Goal: Task Accomplishment & Management: Complete application form

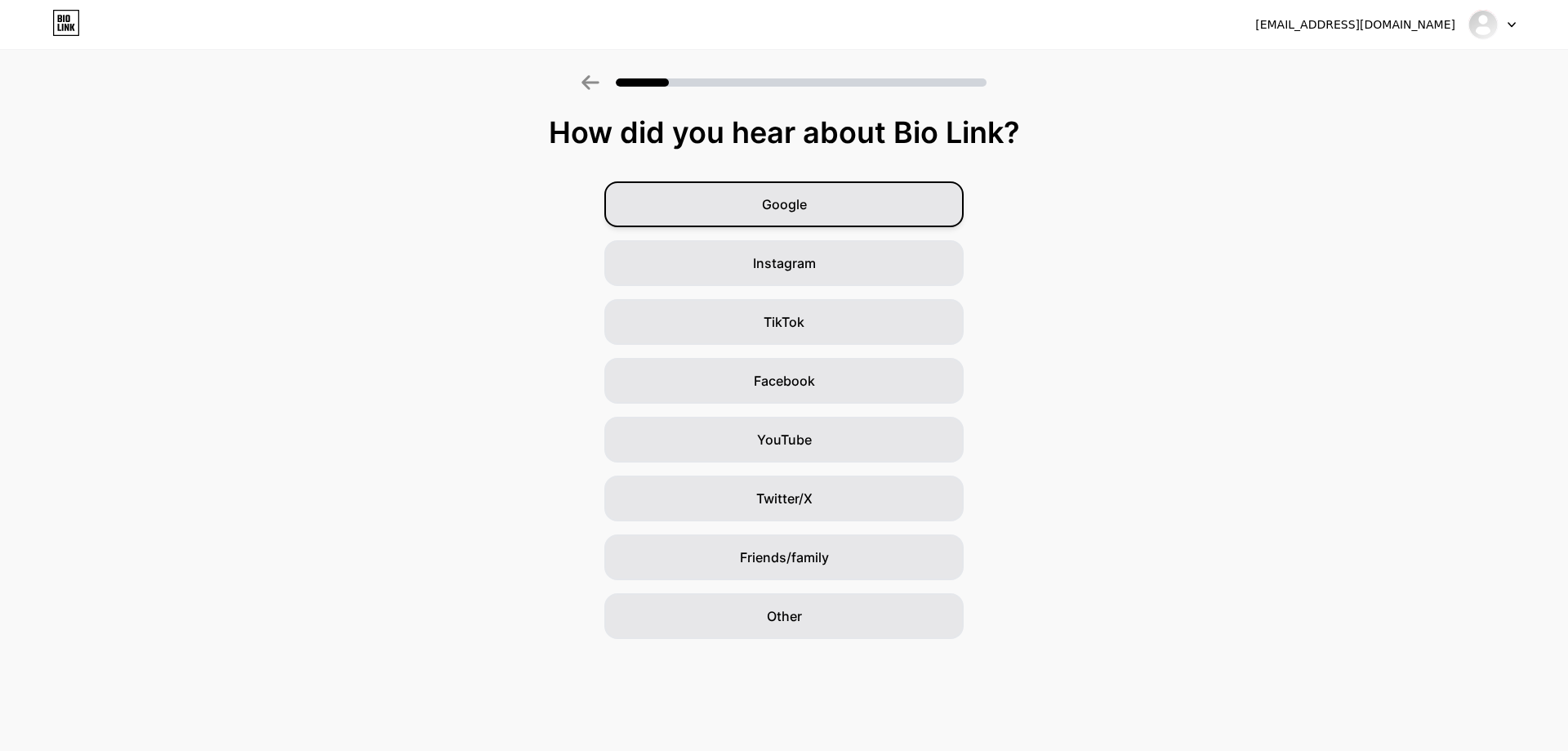
click at [805, 211] on span "Google" at bounding box center [784, 204] width 45 height 19
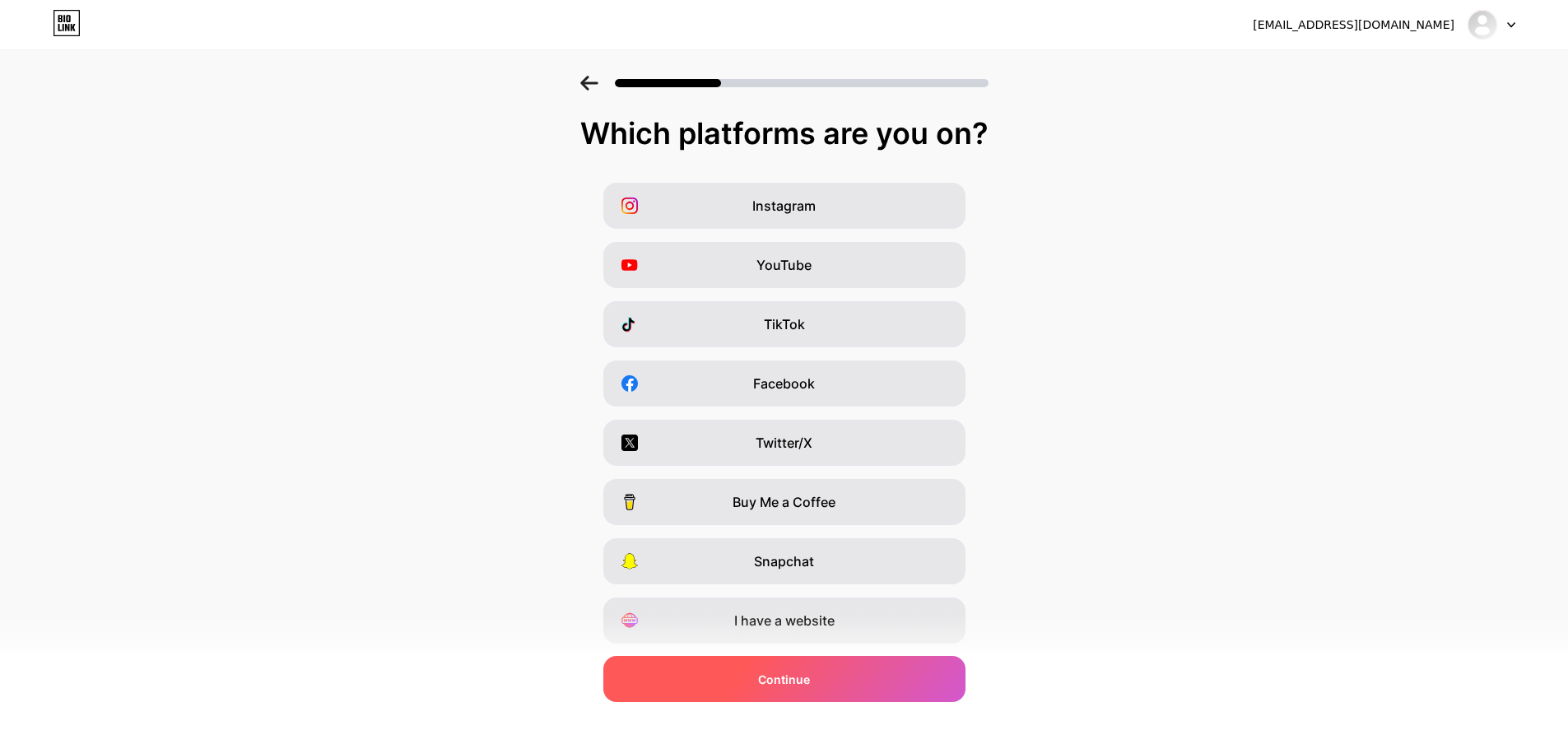
click at [786, 683] on span "Continue" at bounding box center [784, 679] width 52 height 18
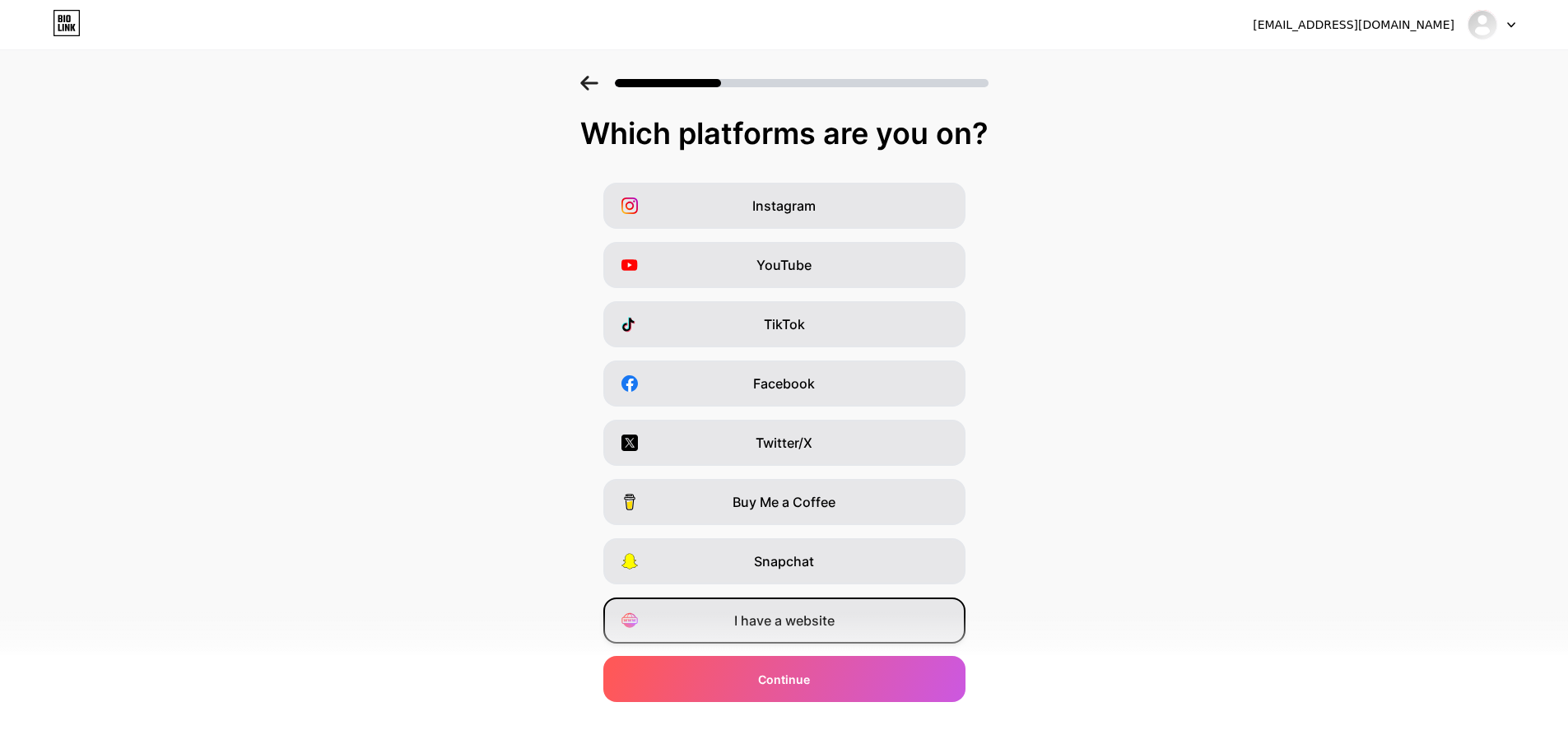
click at [783, 624] on span "I have a website" at bounding box center [784, 621] width 101 height 20
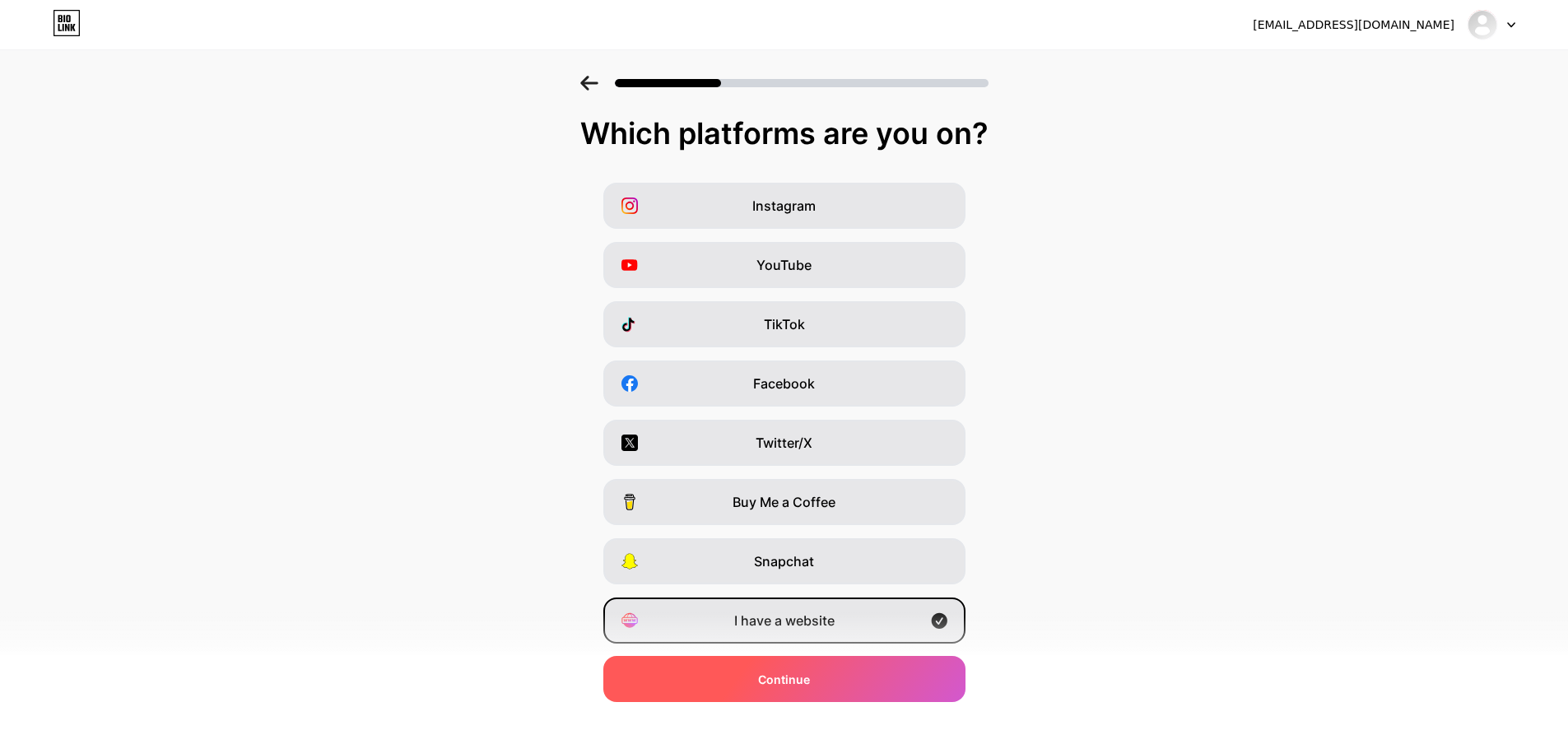
click at [761, 667] on div "Continue" at bounding box center [784, 678] width 362 height 46
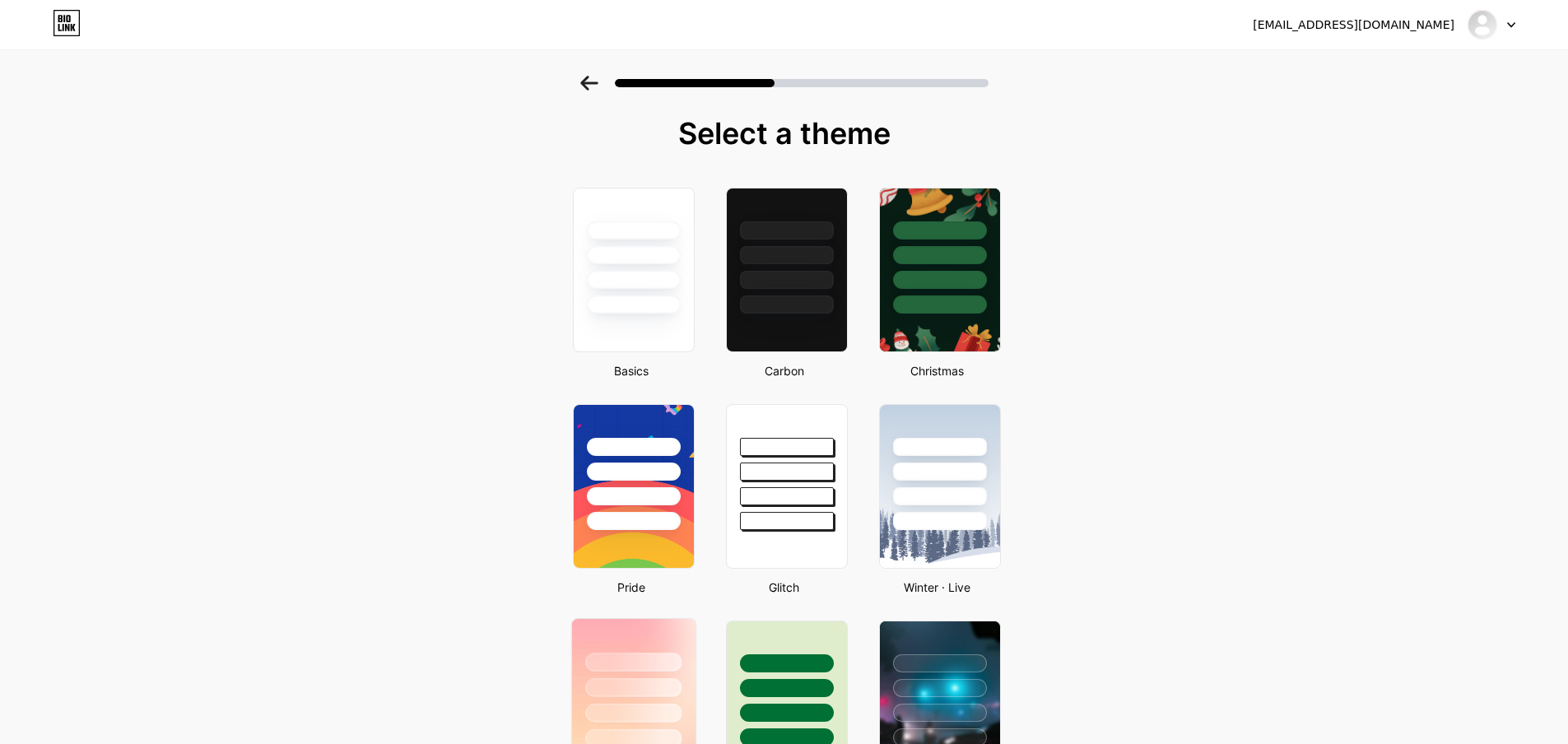
click at [628, 679] on div at bounding box center [633, 687] width 96 height 19
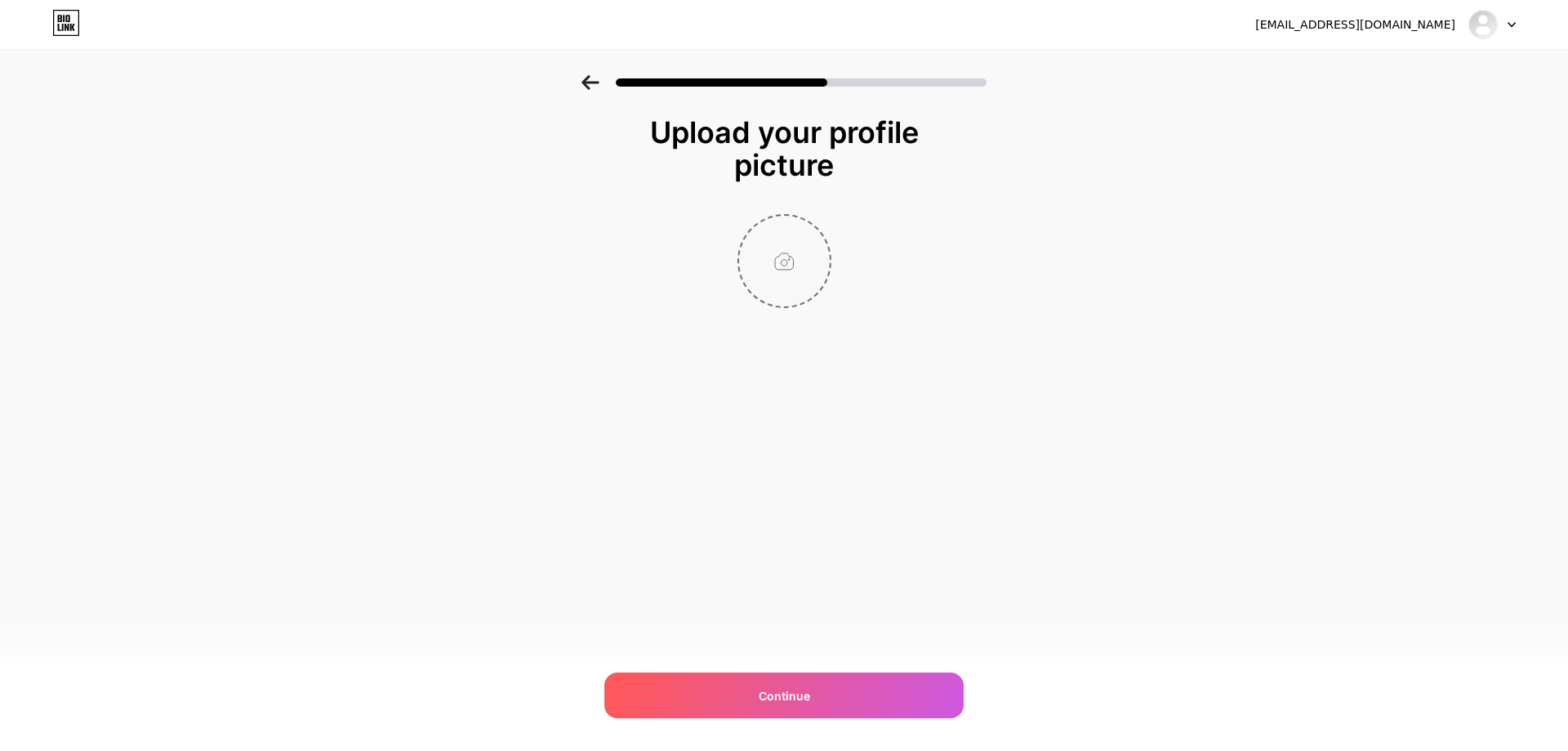
click at [768, 258] on input "file" at bounding box center [784, 260] width 90 height 90
type input "C:\fakepath\casino-vip-podium-3d-retro-casino-podium-podium-with-coins-and-crow…"
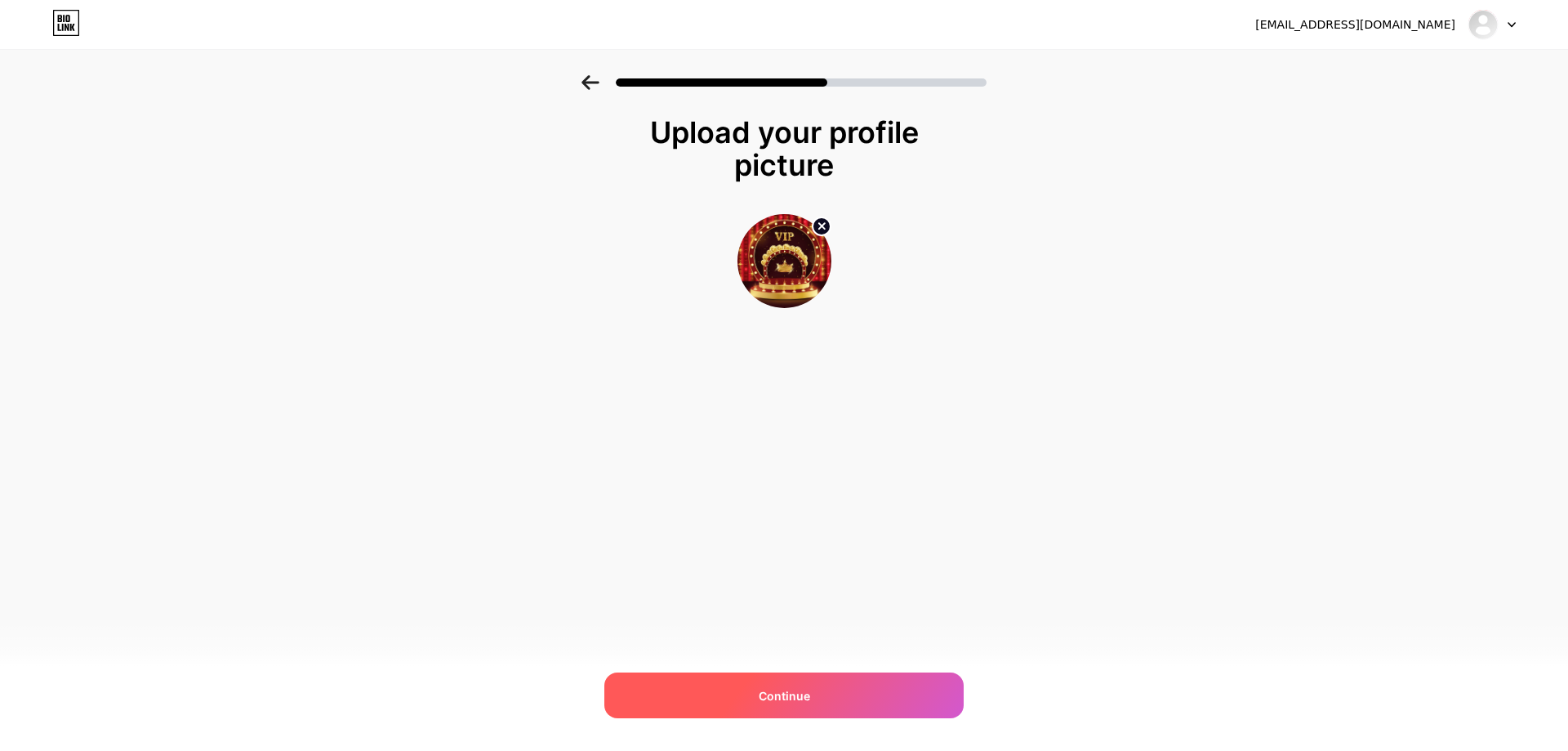
click at [856, 683] on div "Continue" at bounding box center [784, 695] width 359 height 46
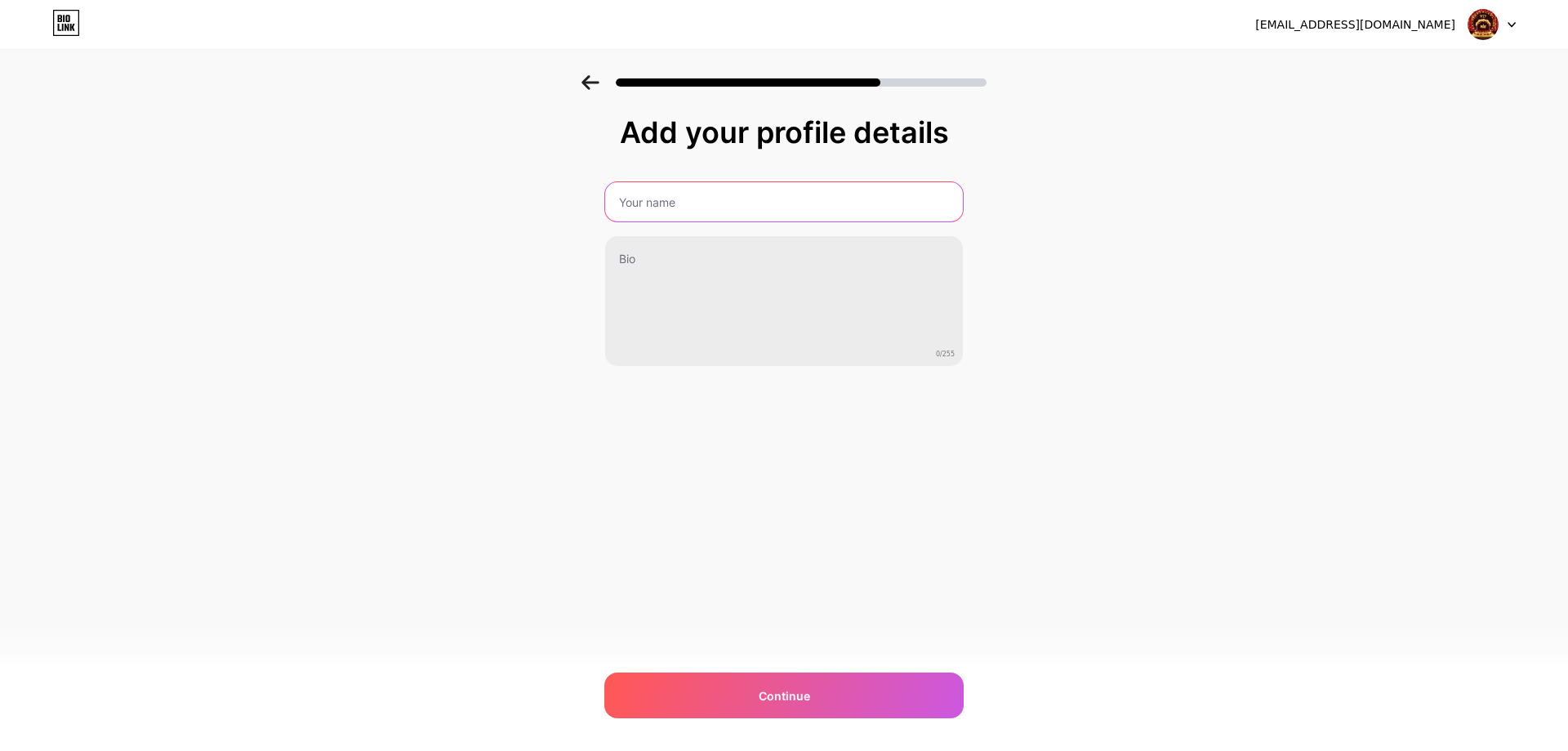
click at [694, 204] on input "text" at bounding box center [784, 202] width 358 height 39
type input "petir33"
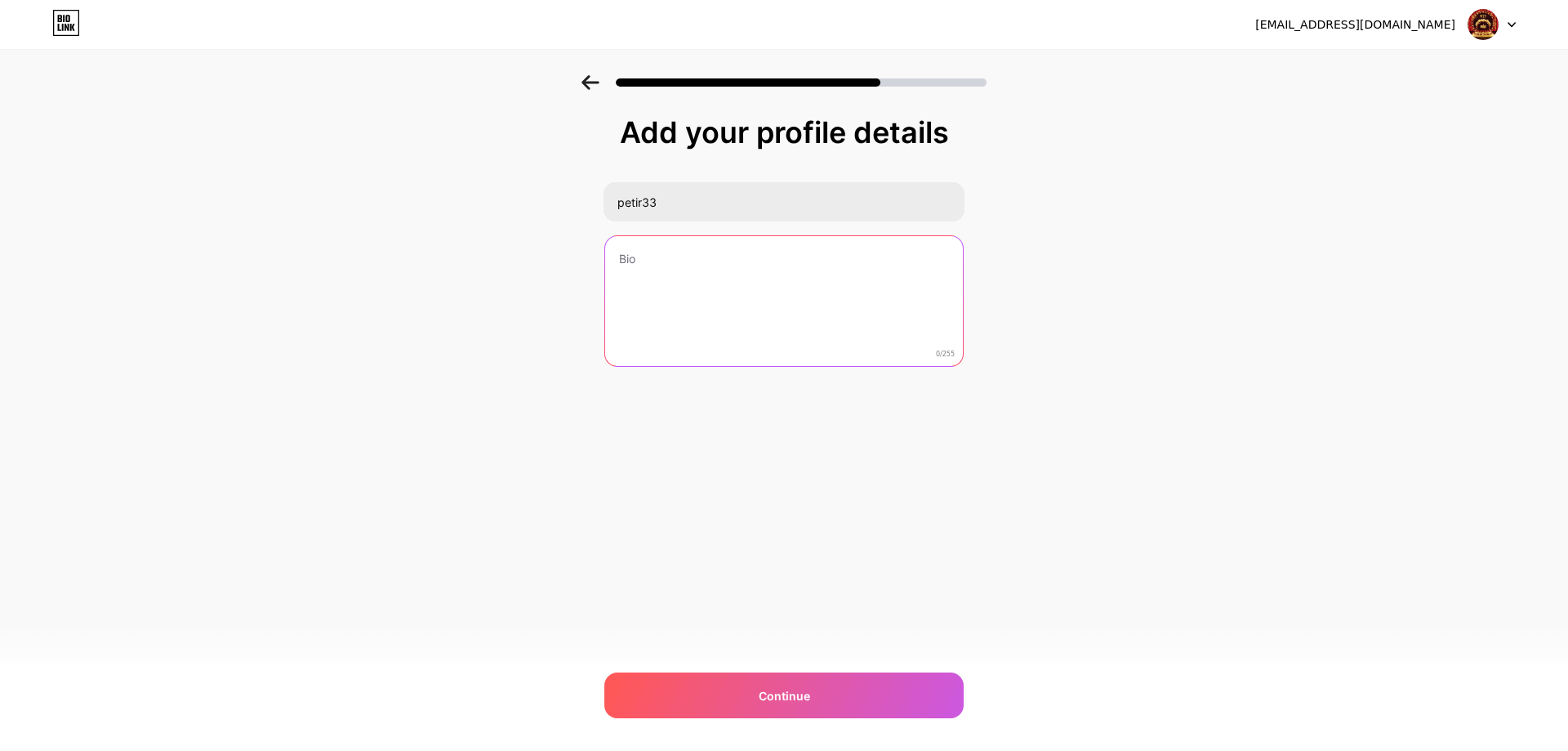
click at [710, 278] on textarea at bounding box center [784, 302] width 358 height 132
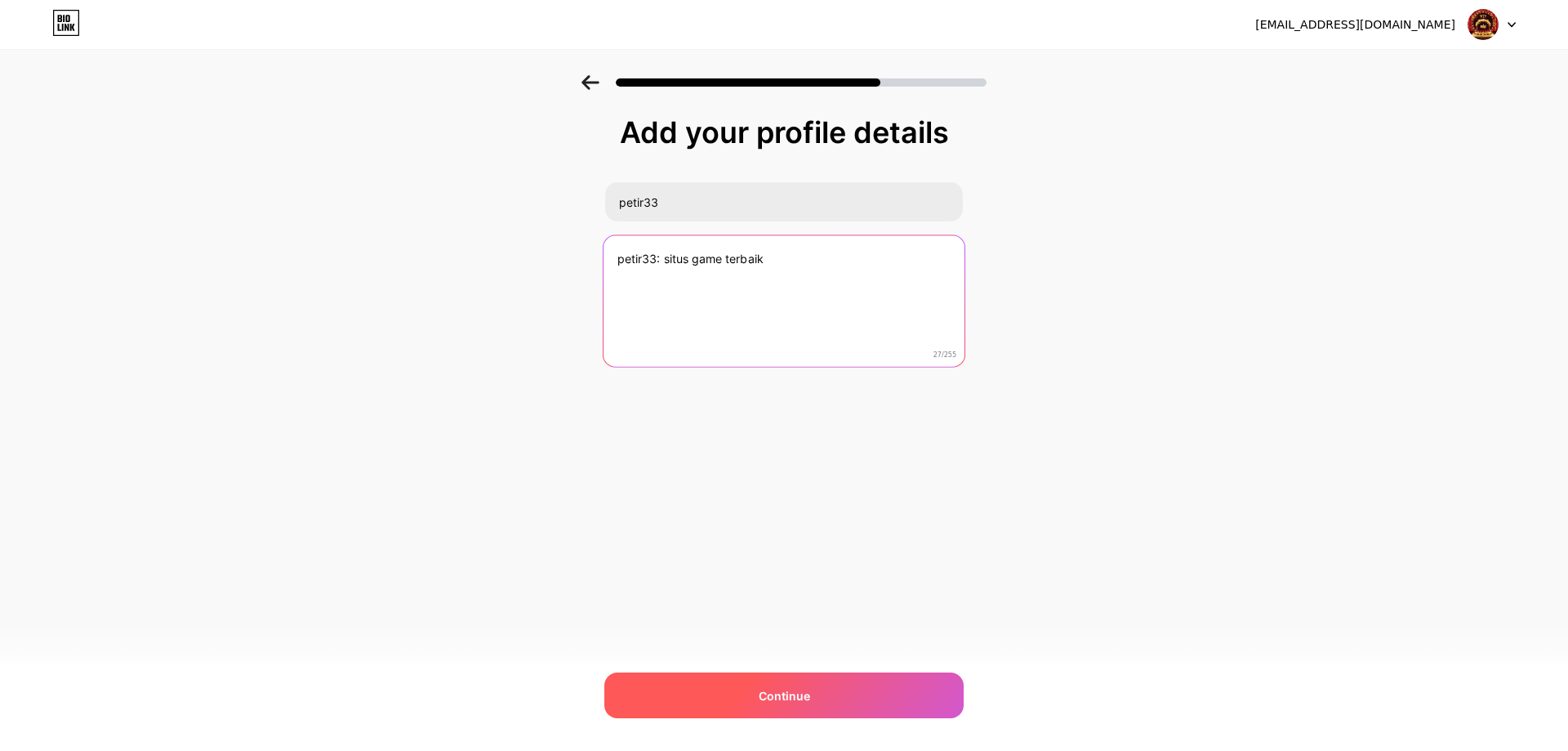
type textarea "petir33: situs game terbaik"
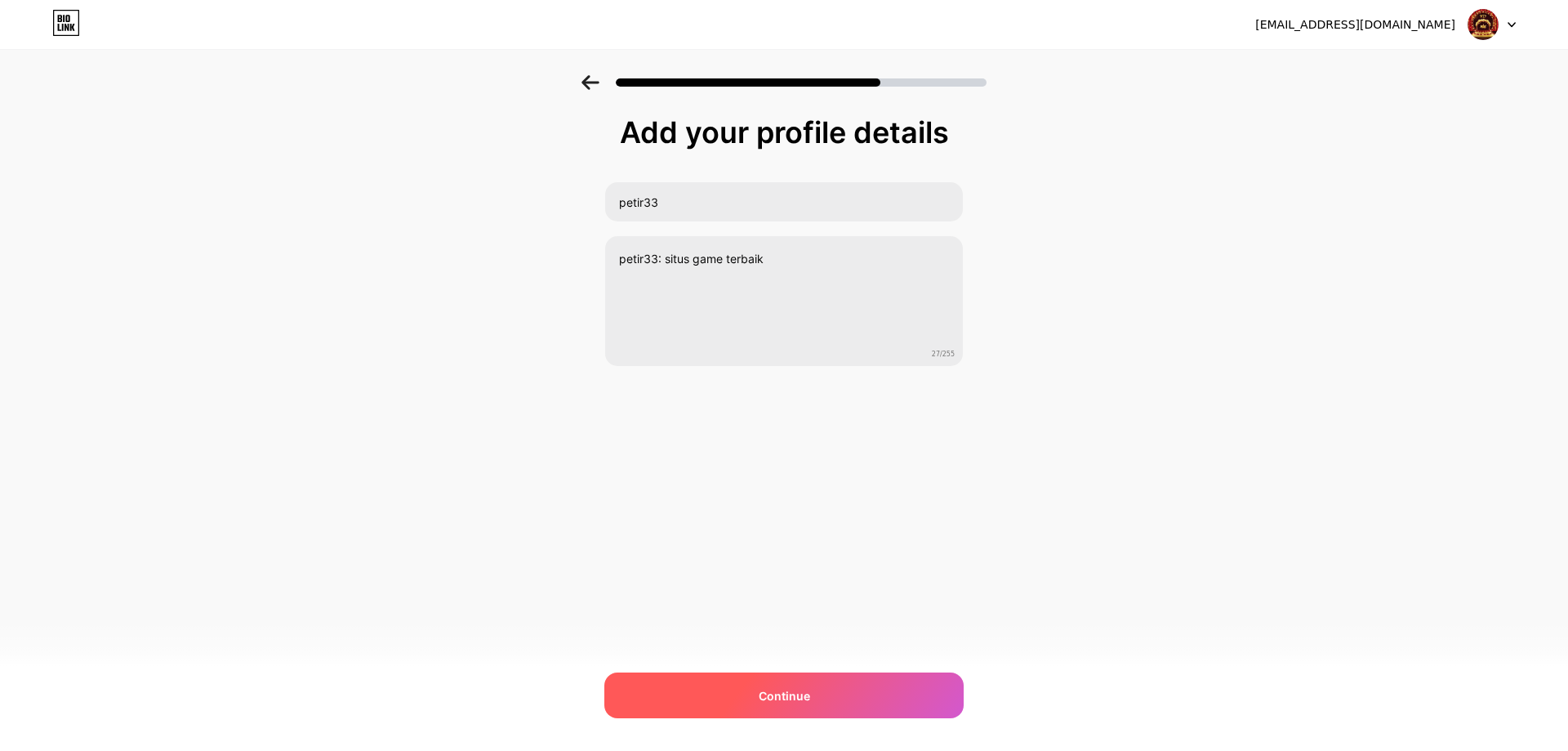
click at [900, 694] on div "Continue" at bounding box center [784, 695] width 359 height 46
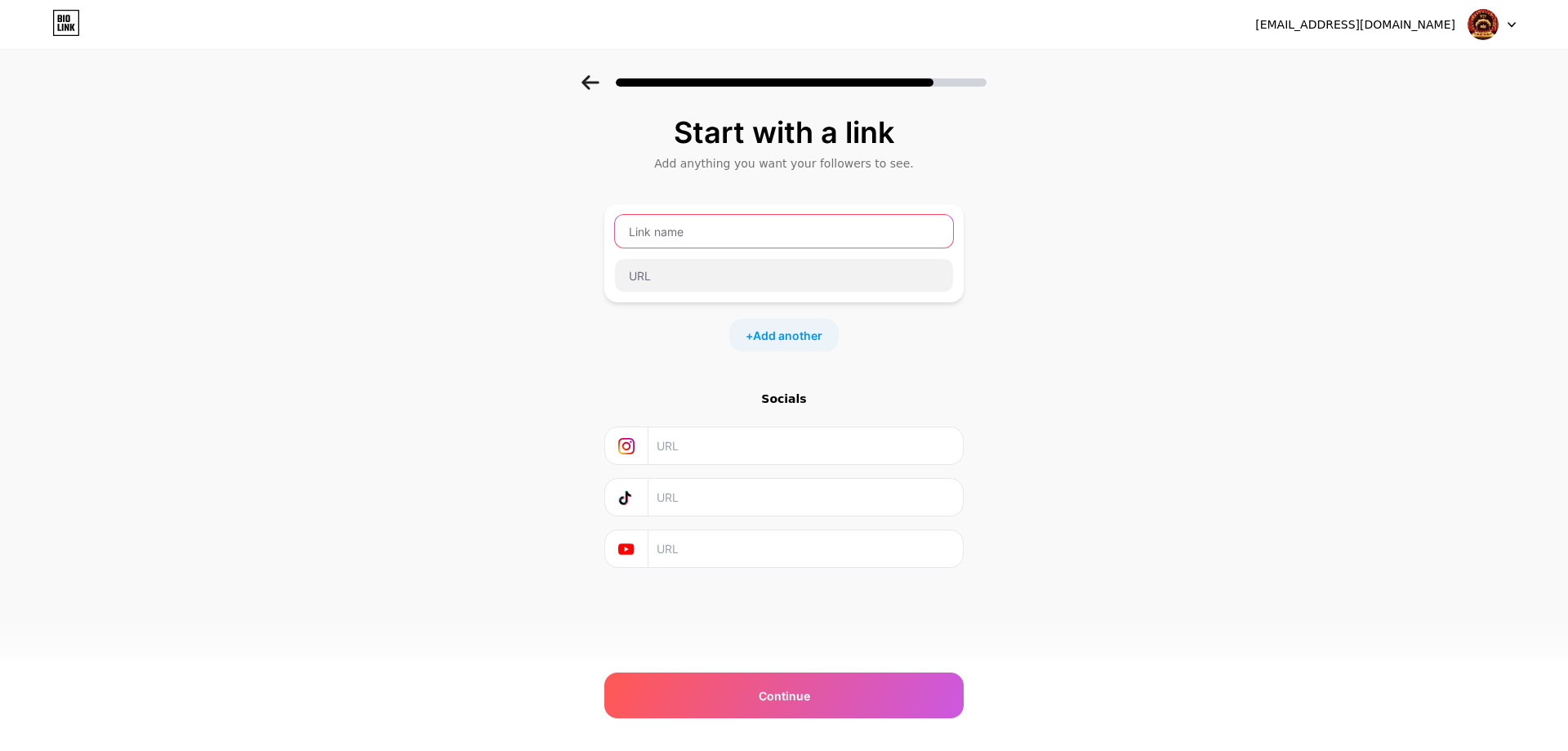
click at [702, 233] on input "text" at bounding box center [784, 231] width 338 height 33
type input "petir33"
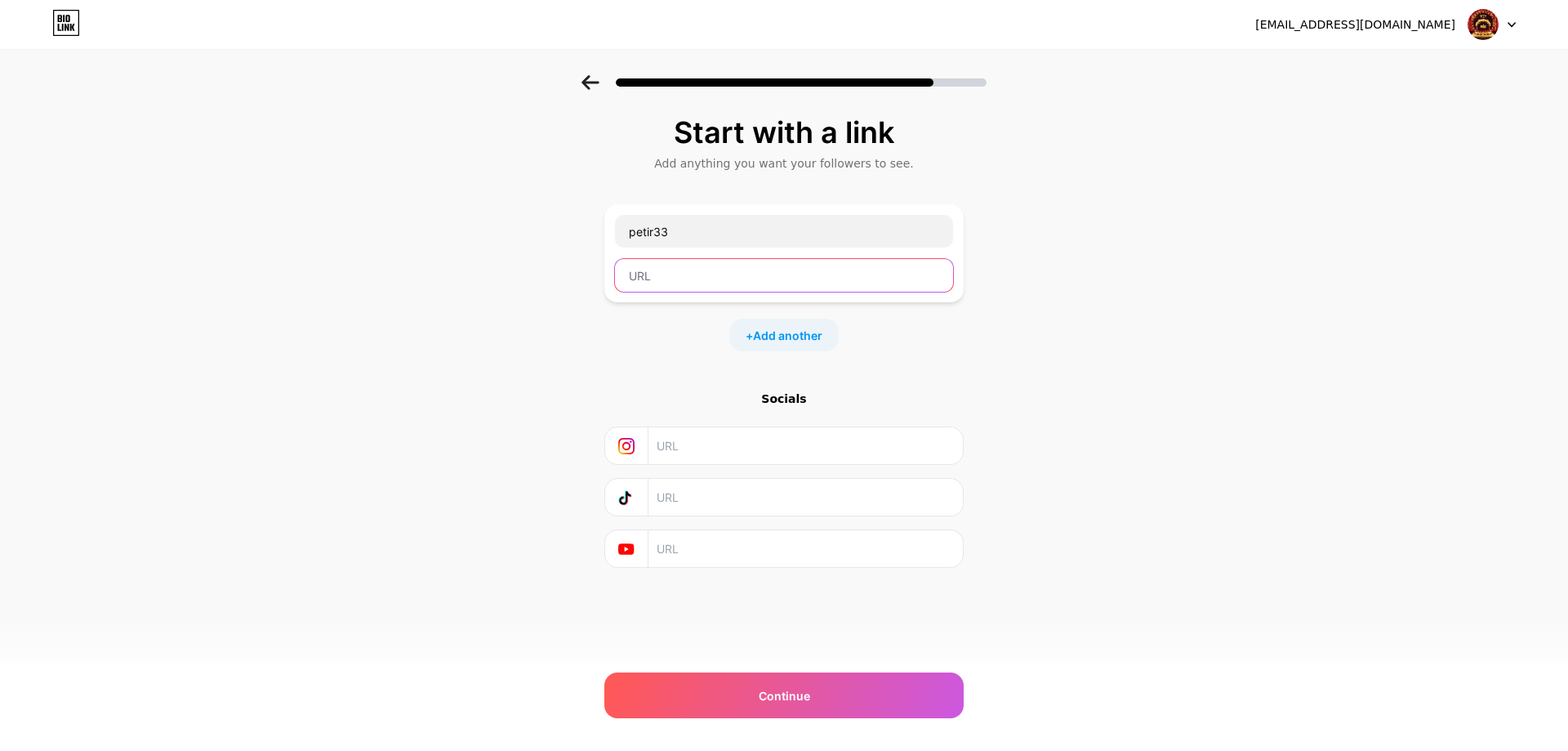
click at [717, 283] on input "text" at bounding box center [784, 276] width 338 height 33
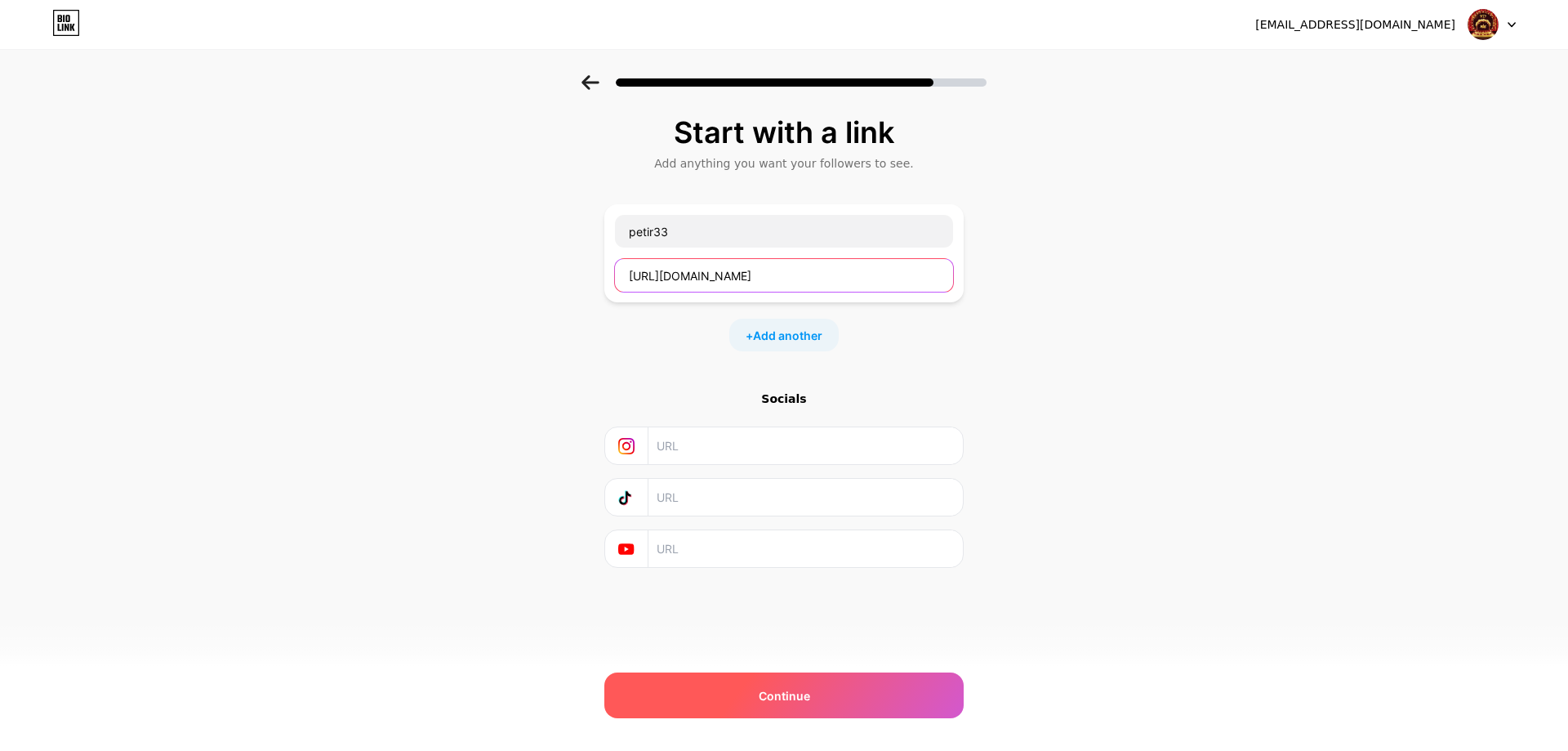
type input "https://enffonline.com"
click at [880, 686] on div "Continue" at bounding box center [784, 695] width 359 height 46
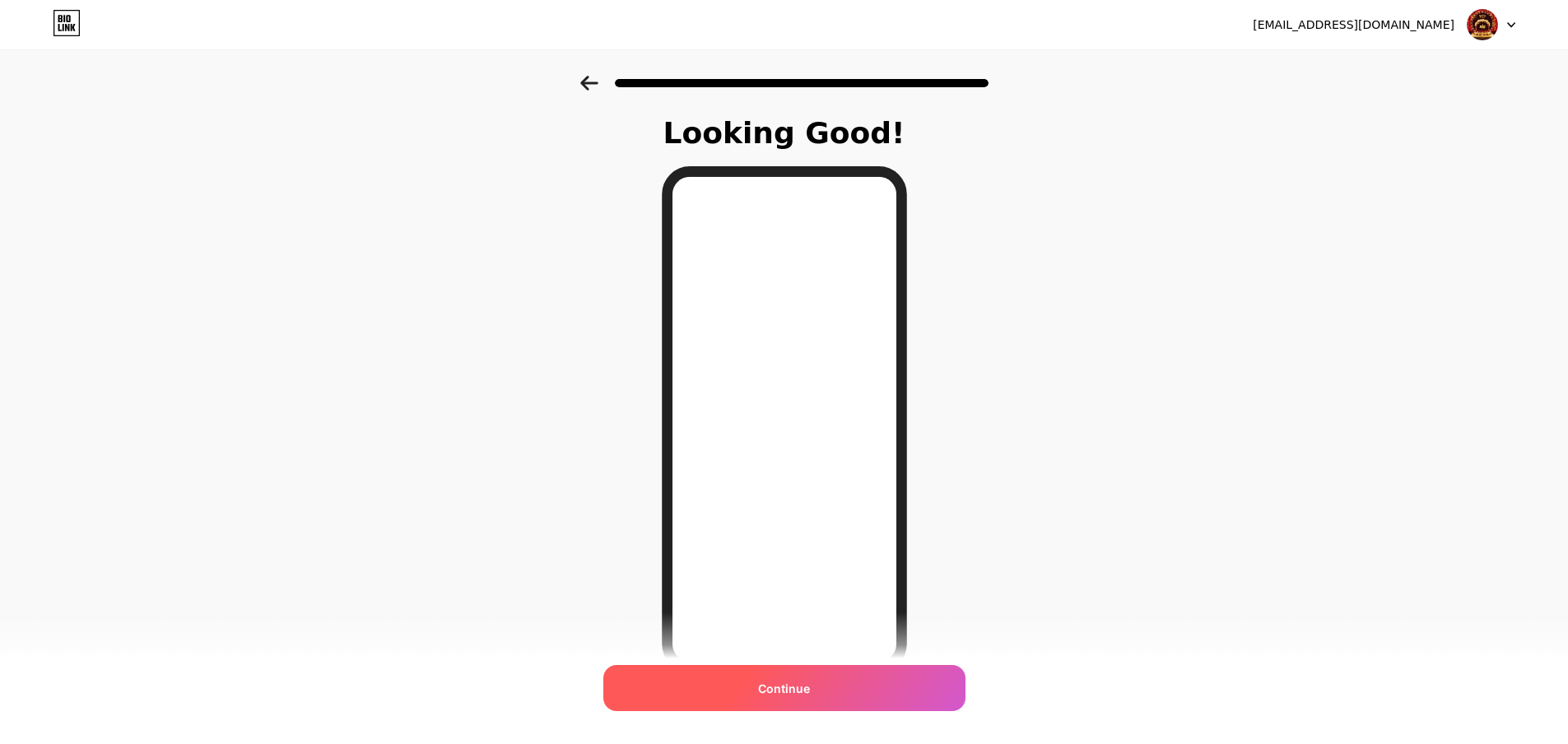
click at [791, 693] on span "Continue" at bounding box center [784, 688] width 52 height 18
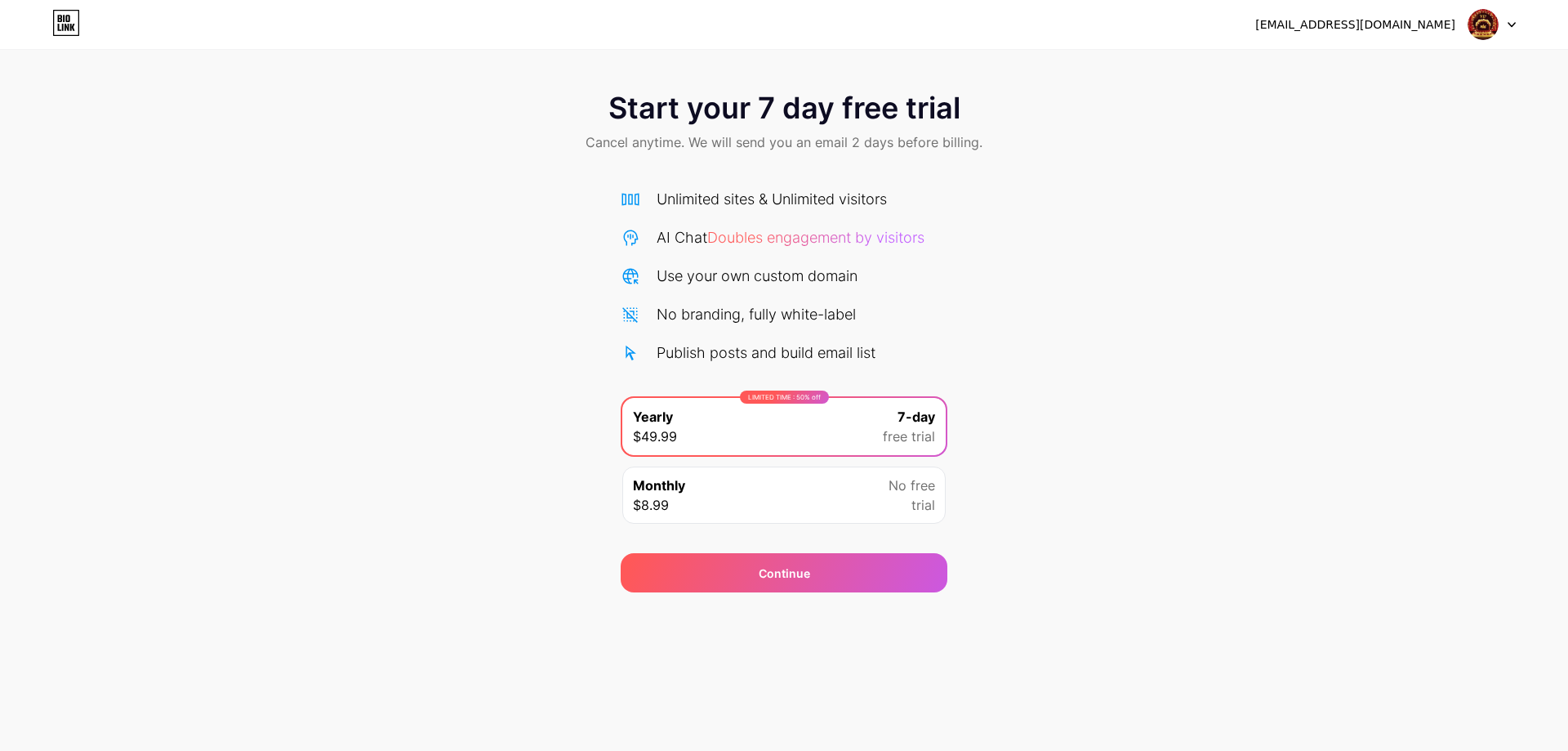
click at [775, 493] on div "Monthly $8.99 No free trial" at bounding box center [783, 495] width 323 height 57
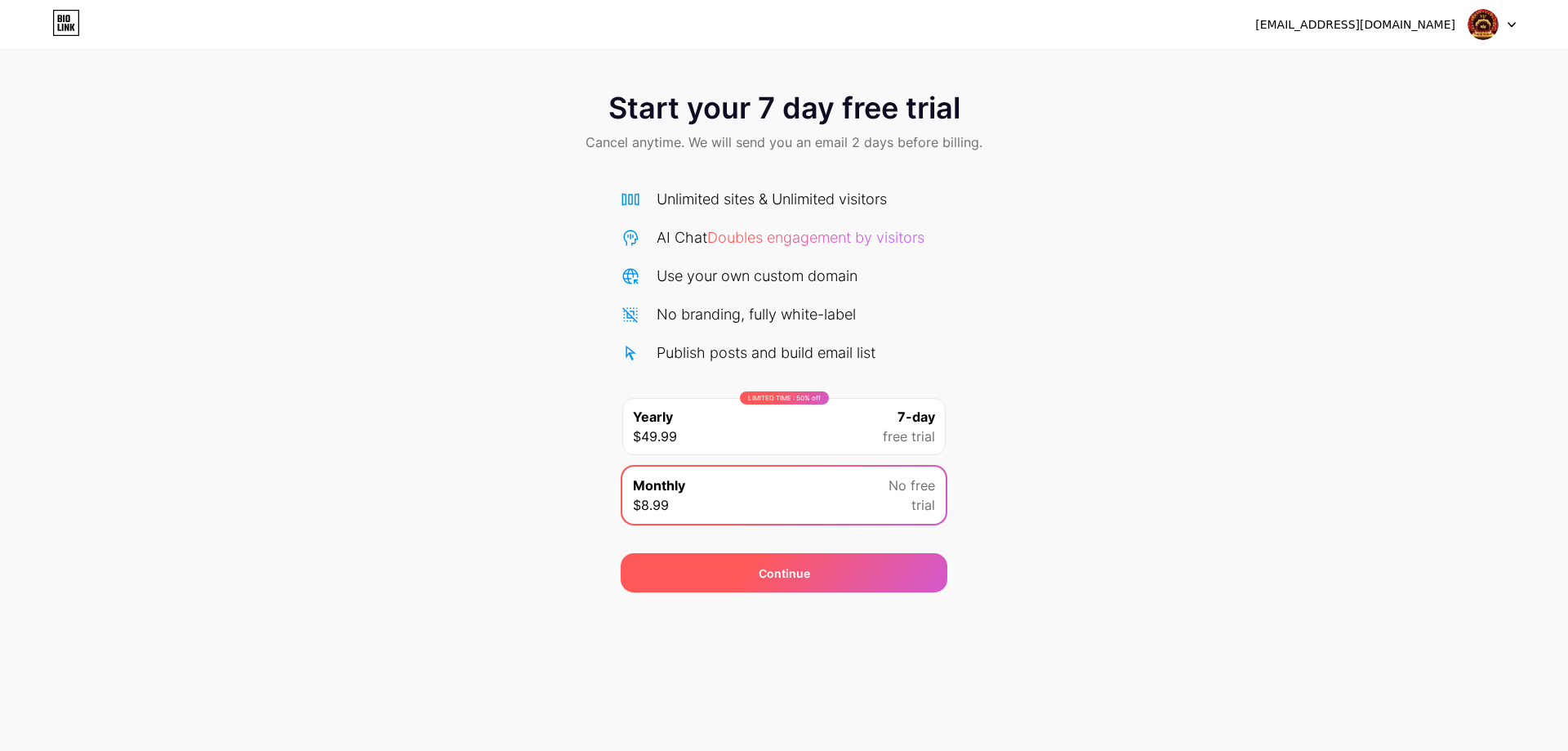
click at [779, 570] on div "Continue" at bounding box center [784, 573] width 51 height 17
